Goal: Book appointment/travel/reservation

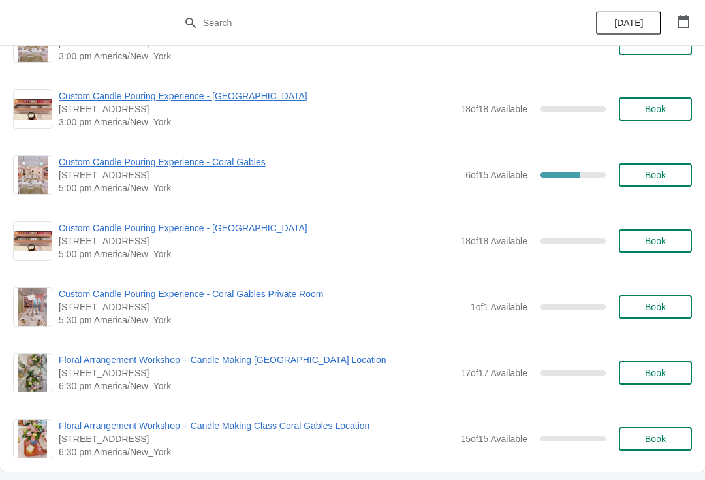
scroll to position [483, 0]
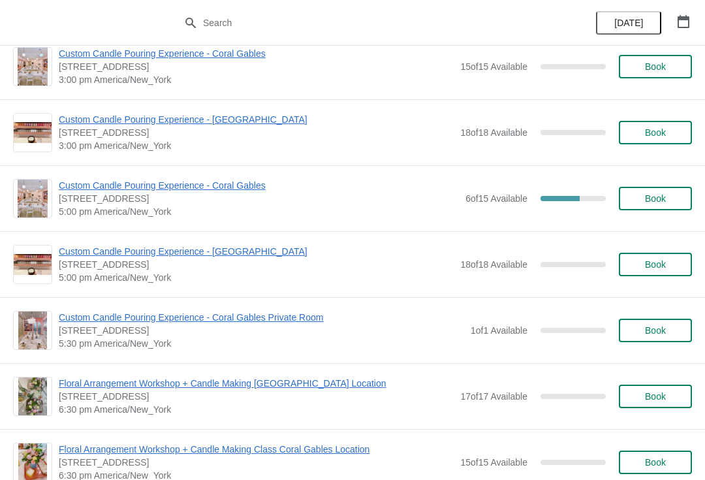
click at [247, 180] on span "Custom Candle Pouring Experience - Coral Gables" at bounding box center [259, 185] width 400 height 13
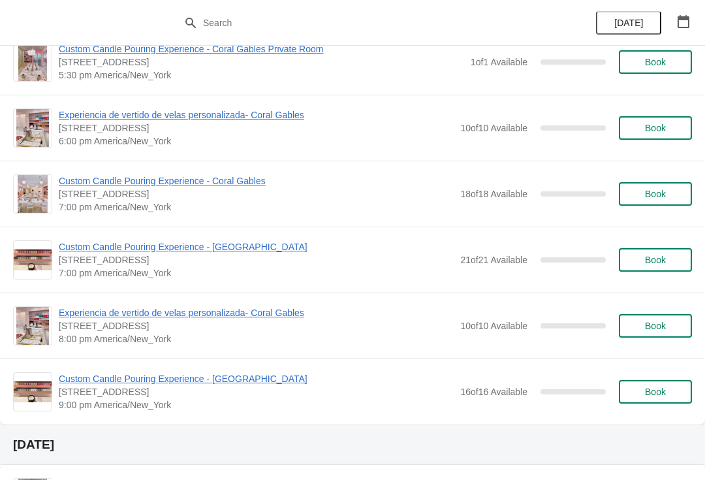
scroll to position [2550, 0]
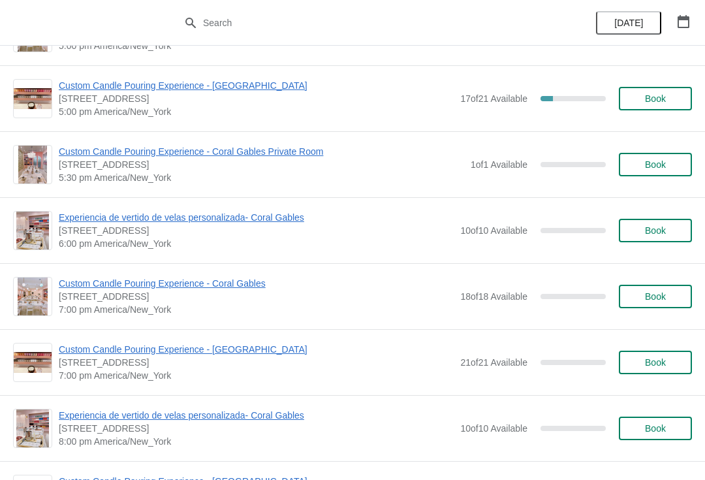
scroll to position [2447, 0]
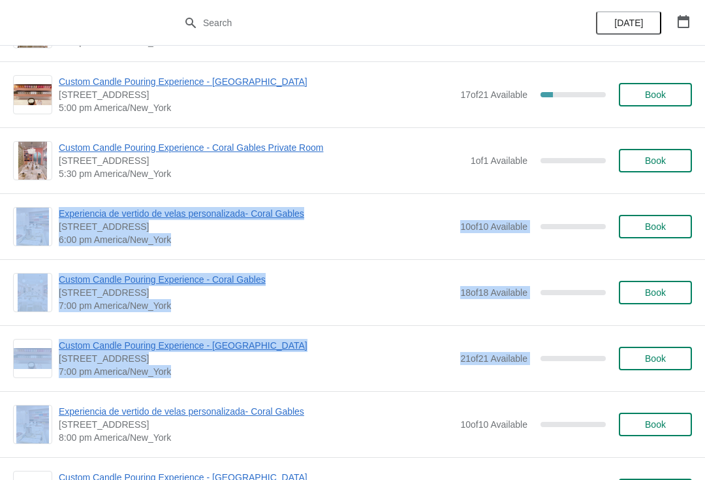
click at [88, 28] on div at bounding box center [352, 23] width 705 height 46
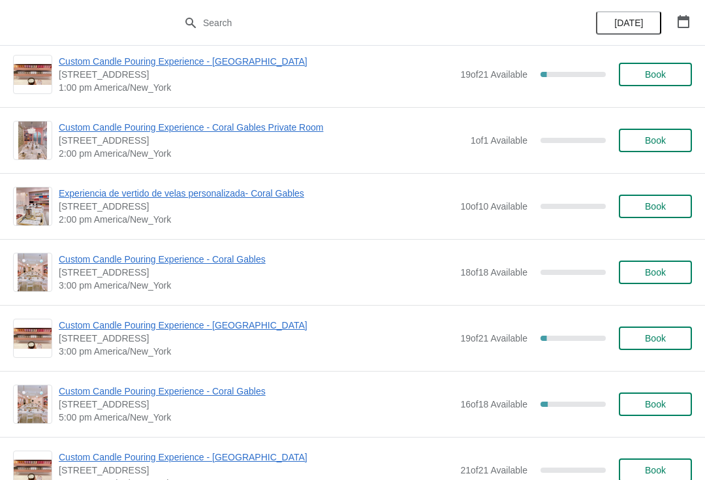
scroll to position [4261, 0]
